Goal: Task Accomplishment & Management: Complete application form

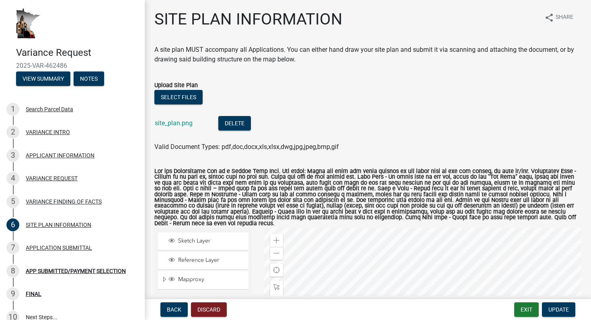
scroll to position [166, 0]
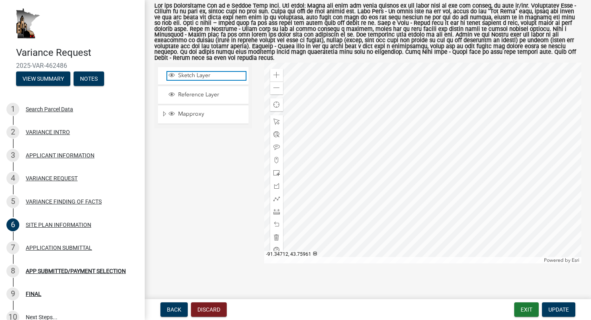
click at [193, 72] on span "Sketch Layer" at bounding box center [211, 75] width 70 height 7
click at [278, 196] on span at bounding box center [276, 199] width 6 height 6
click at [374, 144] on div at bounding box center [422, 163] width 317 height 201
click at [431, 209] on div at bounding box center [422, 163] width 317 height 201
click at [472, 170] on div at bounding box center [422, 163] width 317 height 201
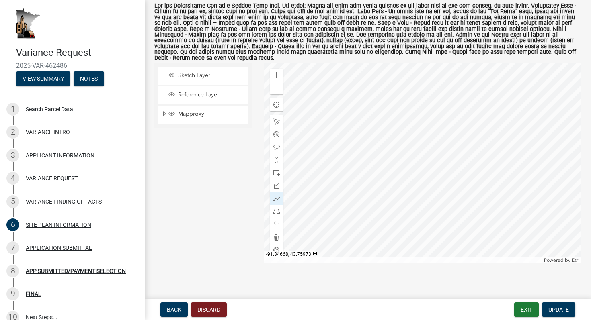
click at [415, 106] on div at bounding box center [422, 163] width 317 height 201
click at [375, 145] on div at bounding box center [422, 163] width 317 height 201
click at [276, 115] on div at bounding box center [276, 121] width 13 height 13
click at [278, 209] on span at bounding box center [276, 212] width 6 height 6
click at [373, 144] on div at bounding box center [422, 163] width 317 height 201
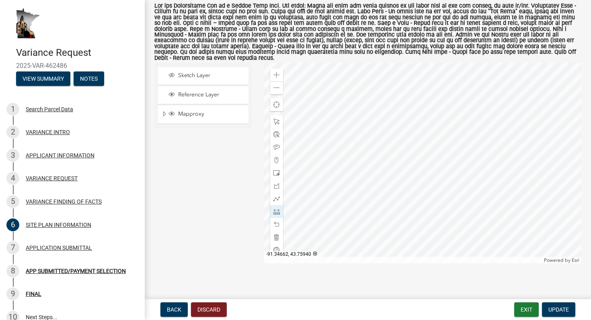
click at [430, 208] on div at bounding box center [422, 163] width 317 height 201
click at [472, 169] on div at bounding box center [422, 163] width 317 height 201
click at [415, 106] on div at bounding box center [422, 163] width 317 height 201
click at [373, 143] on div at bounding box center [422, 163] width 317 height 201
click at [280, 115] on div at bounding box center [276, 121] width 13 height 13
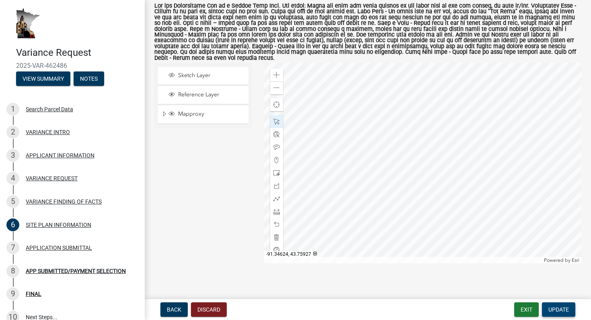
click at [559, 311] on span "Update" at bounding box center [558, 310] width 20 height 6
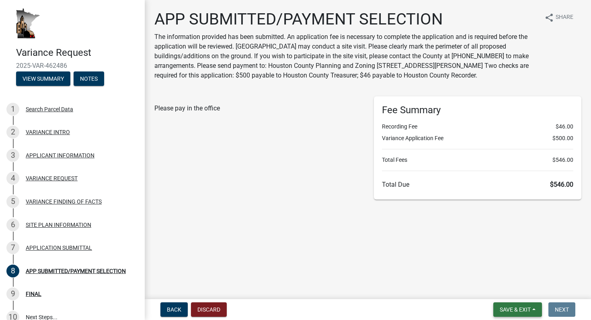
click at [536, 311] on button "Save & Exit" at bounding box center [517, 310] width 49 height 14
click at [519, 276] on button "Save" at bounding box center [509, 269] width 64 height 19
click at [36, 292] on div "FINAL" at bounding box center [34, 294] width 16 height 6
click at [38, 293] on div "FINAL" at bounding box center [34, 294] width 16 height 6
click at [67, 247] on div "APPLICATION SUBMITTAL" at bounding box center [59, 248] width 66 height 6
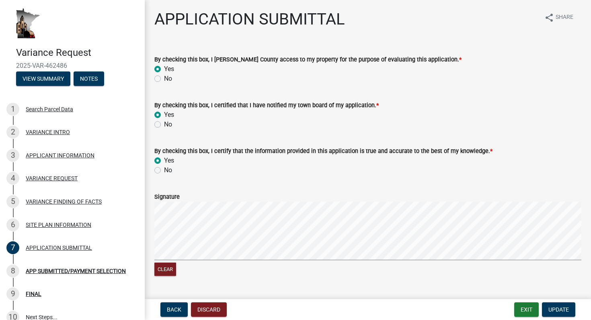
scroll to position [123, 0]
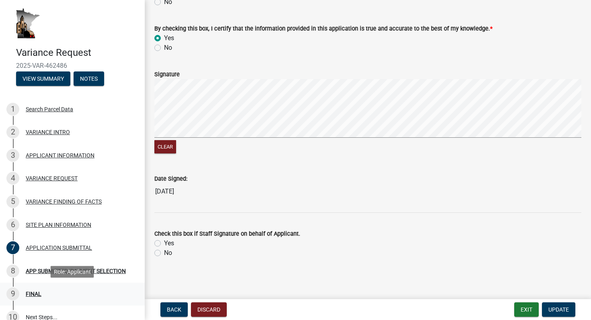
click at [41, 293] on div "9 FINAL" at bounding box center [68, 294] width 125 height 13
click at [37, 295] on div "FINAL" at bounding box center [34, 294] width 16 height 6
click at [41, 273] on div "APP SUBMITTED/PAYMENT SELECTION" at bounding box center [76, 271] width 100 height 6
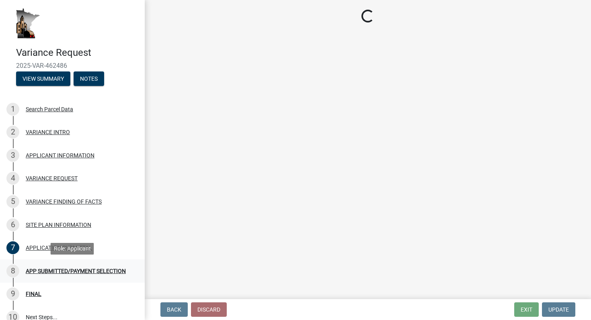
scroll to position [0, 0]
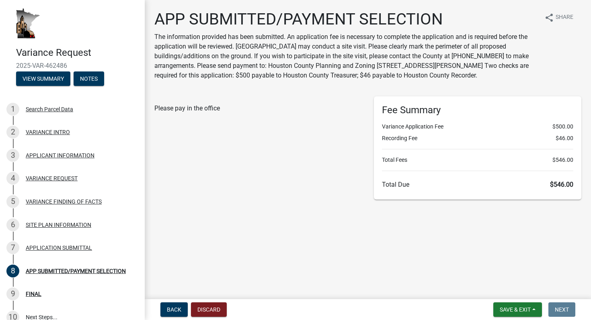
click at [198, 105] on span "Please pay in the office" at bounding box center [186, 108] width 65 height 8
click at [306, 200] on div "APP SUBMITTED/PAYMENT SELECTION The information provided has been submitted. An…" at bounding box center [367, 108] width 439 height 197
click at [564, 302] on nav "Back Discard Save & Exit Save Save & Exit Next" at bounding box center [368, 309] width 446 height 21
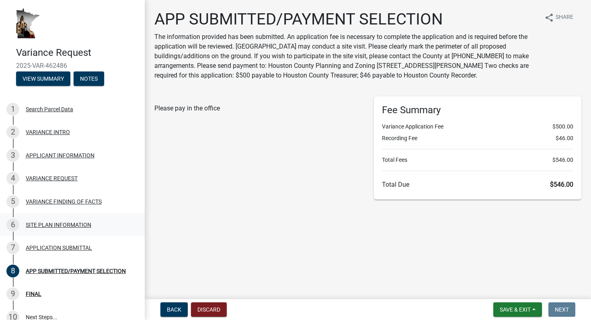
click at [56, 225] on div "SITE PLAN INFORMATION" at bounding box center [58, 225] width 65 height 6
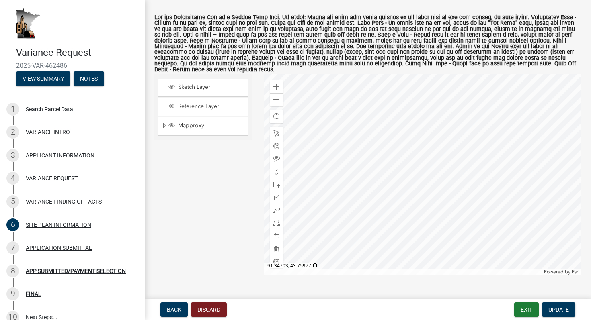
scroll to position [166, 0]
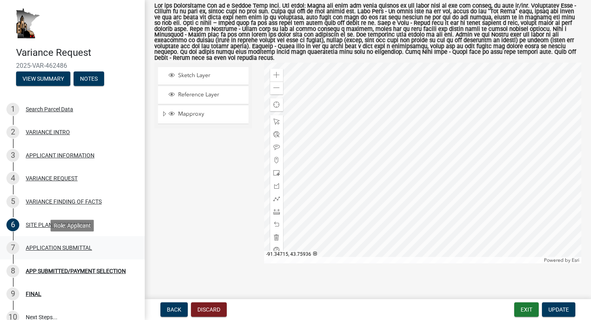
click at [53, 239] on link "7 APPLICATION SUBMITTAL" at bounding box center [72, 247] width 145 height 23
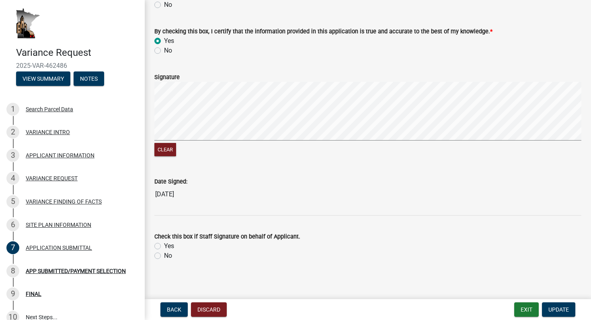
scroll to position [123, 0]
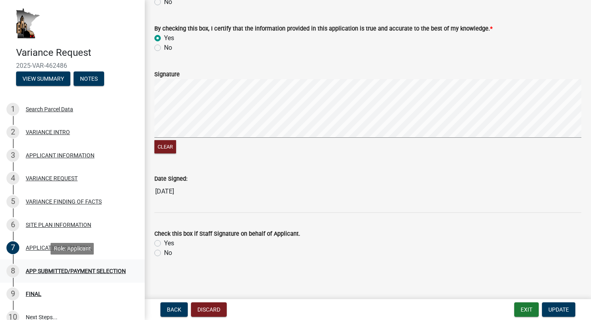
click at [110, 268] on div "APP SUBMITTED/PAYMENT SELECTION" at bounding box center [76, 271] width 100 height 6
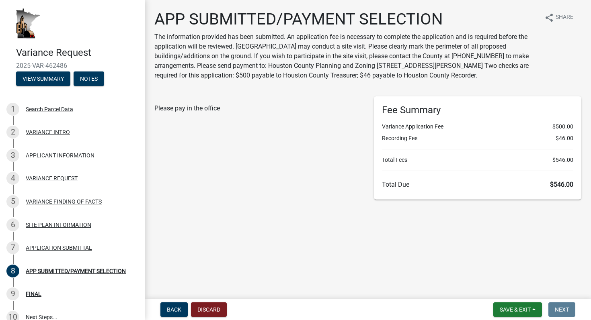
click at [549, 170] on div "Fee Summary Variance Application Fee $500.00 Recording Fee $46.00 Total Fees $5…" at bounding box center [477, 147] width 207 height 103
click at [546, 233] on main "APP SUBMITTED/PAYMENT SELECTION The information provided has been submitted. An…" at bounding box center [368, 148] width 446 height 296
click at [521, 300] on nav "Back Discard Save & Exit Save Save & Exit Next" at bounding box center [368, 309] width 446 height 21
click at [519, 305] on button "Save & Exit" at bounding box center [517, 310] width 49 height 14
click at [495, 273] on button "Save" at bounding box center [509, 269] width 64 height 19
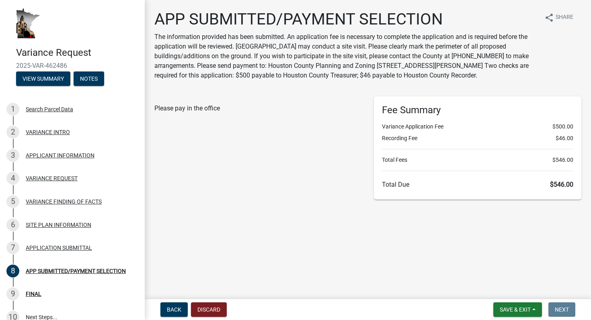
click at [176, 111] on span "Please pay in the office" at bounding box center [186, 108] width 65 height 8
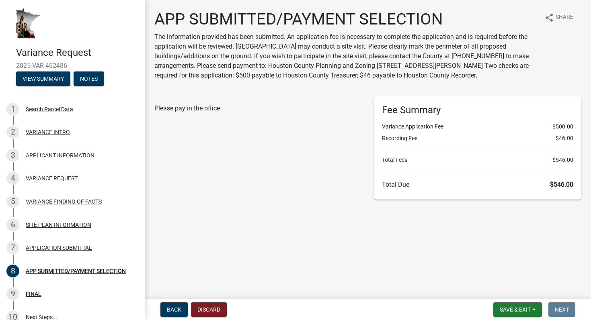
click at [199, 84] on div "APP SUBMITTED/PAYMENT SELECTION The information provided has been submitted. An…" at bounding box center [345, 48] width 383 height 77
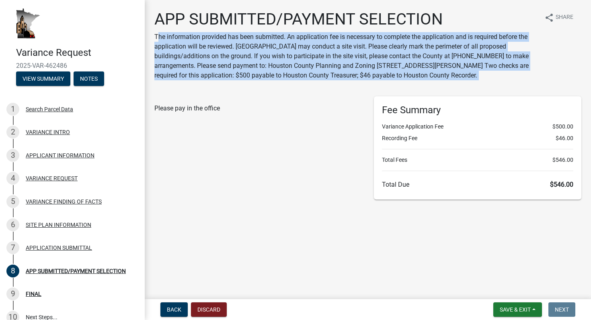
click at [199, 84] on div "APP SUBMITTED/PAYMENT SELECTION The information provided has been submitted. An…" at bounding box center [345, 48] width 383 height 77
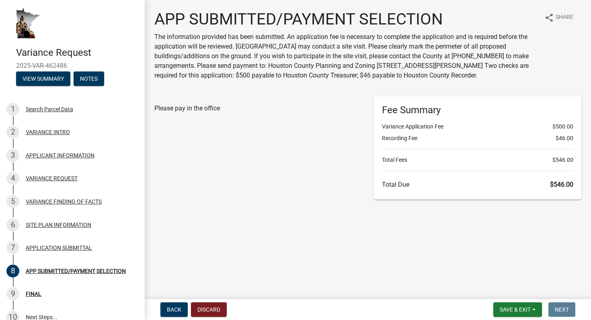
click at [274, 148] on div "Please pay in the office" at bounding box center [257, 147] width 219 height 103
click at [404, 110] on h6 "Fee Summary" at bounding box center [477, 110] width 191 height 12
click at [320, 219] on main "APP SUBMITTED/PAYMENT SELECTION The information provided has been submitted. An…" at bounding box center [368, 148] width 446 height 296
